Goal: Task Accomplishment & Management: Manage account settings

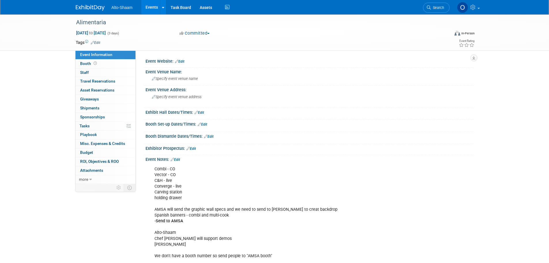
click at [155, 10] on link "Events" at bounding box center [151, 7] width 21 height 14
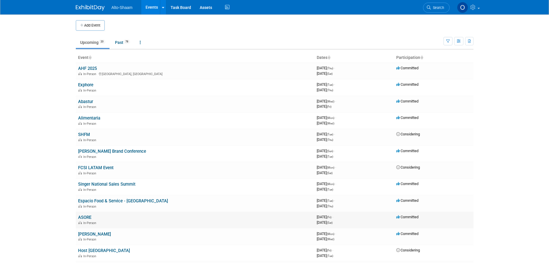
click at [89, 217] on link "ASORE" at bounding box center [84, 217] width 13 height 5
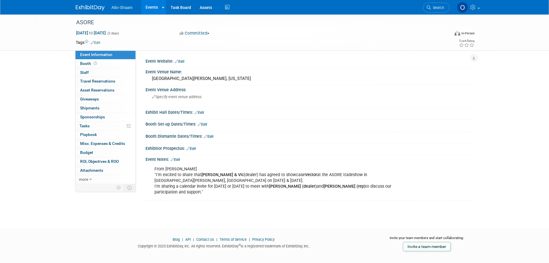
click at [178, 159] on link "Edit" at bounding box center [176, 159] width 10 height 4
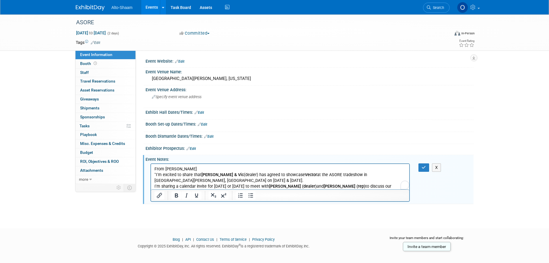
drag, startPoint x: 326, startPoint y: 355, endPoint x: 182, endPoint y: 187, distance: 221.5
click at [182, 187] on p "From [PERSON_NAME] "I'm excited to share that [PERSON_NAME] & Vic (dealer) has …" at bounding box center [280, 180] width 252 height 29
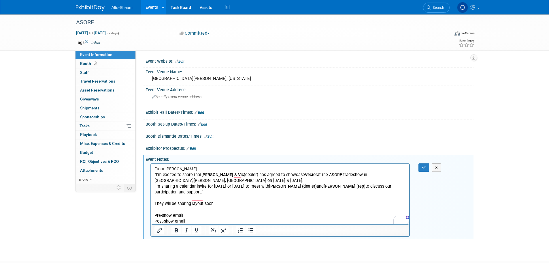
click at [190, 212] on p "Pre-show email" at bounding box center [280, 215] width 252 height 6
click at [197, 212] on p "Pre-show email - will recieve logo" at bounding box center [280, 215] width 252 height 6
click at [228, 218] on p "Post-show email" at bounding box center [280, 221] width 252 height 6
click at [228, 212] on p "Pre-show email - will receive logo" at bounding box center [280, 215] width 252 height 6
click at [224, 224] on p "Co-branded social" at bounding box center [280, 227] width 252 height 6
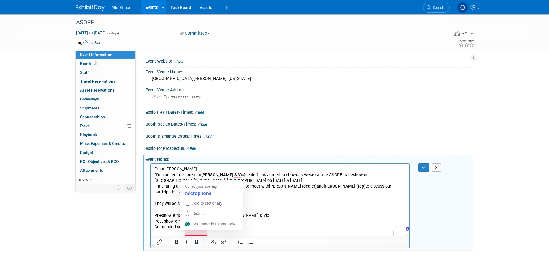
click at [195, 235] on p "We will source a micraphone" at bounding box center [280, 238] width 252 height 6
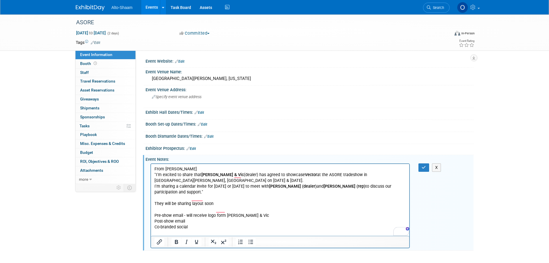
click at [246, 230] on p "To enrich screen reader interactions, please activate Accessibility in Grammarl…" at bounding box center [280, 233] width 252 height 6
click at [213, 235] on p "We will source a microphone" at bounding box center [280, 238] width 252 height 6
click at [196, 230] on p "To enrich screen reader interactions, please activate Accessibility in Grammarl…" at bounding box center [280, 233] width 252 height 6
click at [257, 212] on p "Pre-show email - will receive logo form [PERSON_NAME] & Vic" at bounding box center [280, 215] width 252 height 6
click at [215, 200] on p "They will be sharing layout soon" at bounding box center [280, 203] width 252 height 6
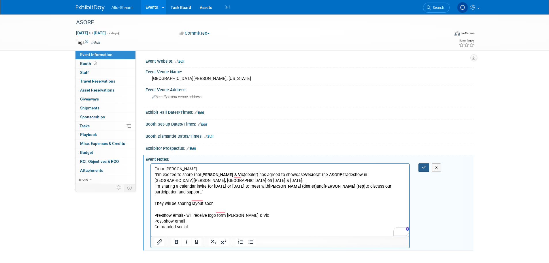
click at [423, 167] on icon "button" at bounding box center [424, 167] width 4 height 4
